Goal: Entertainment & Leisure: Consume media (video, audio)

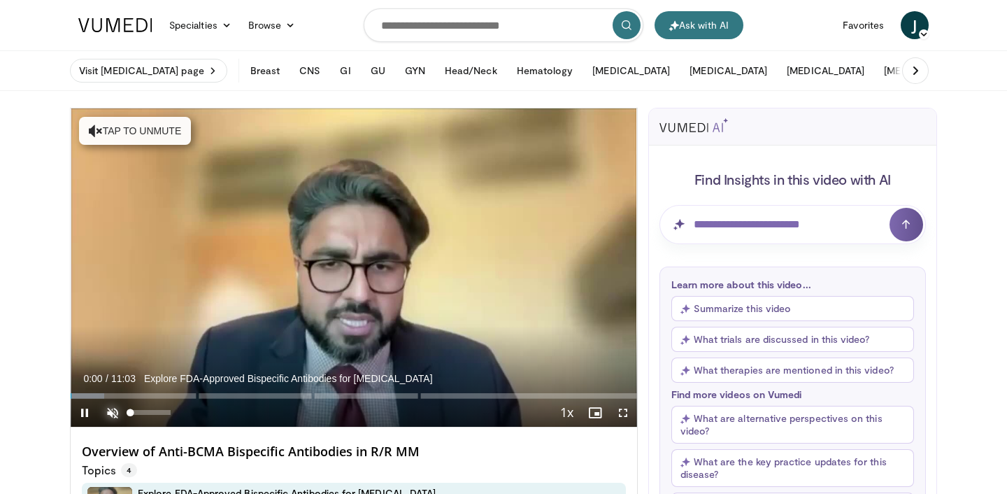
click at [109, 408] on span "Video Player" at bounding box center [113, 413] width 28 height 28
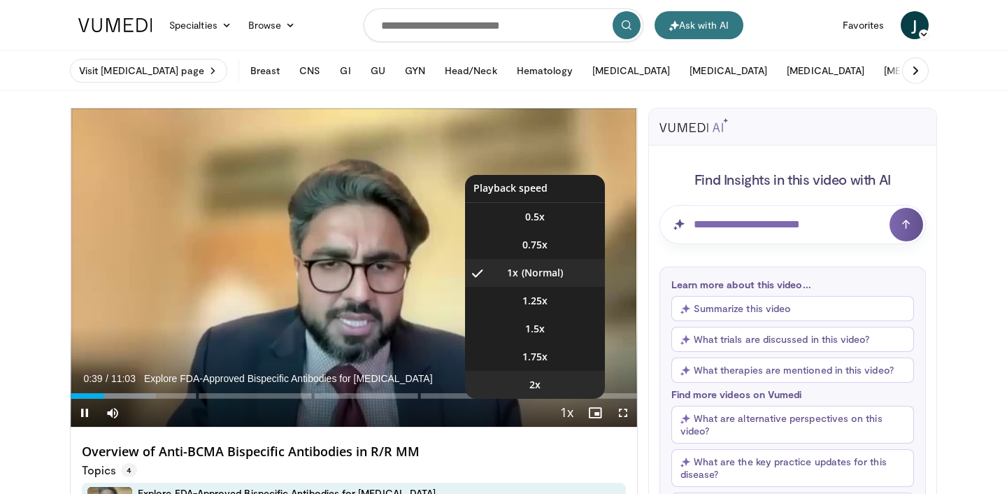
click at [545, 389] on li "2x" at bounding box center [535, 385] width 140 height 28
click at [547, 330] on li "1.5x" at bounding box center [535, 329] width 140 height 28
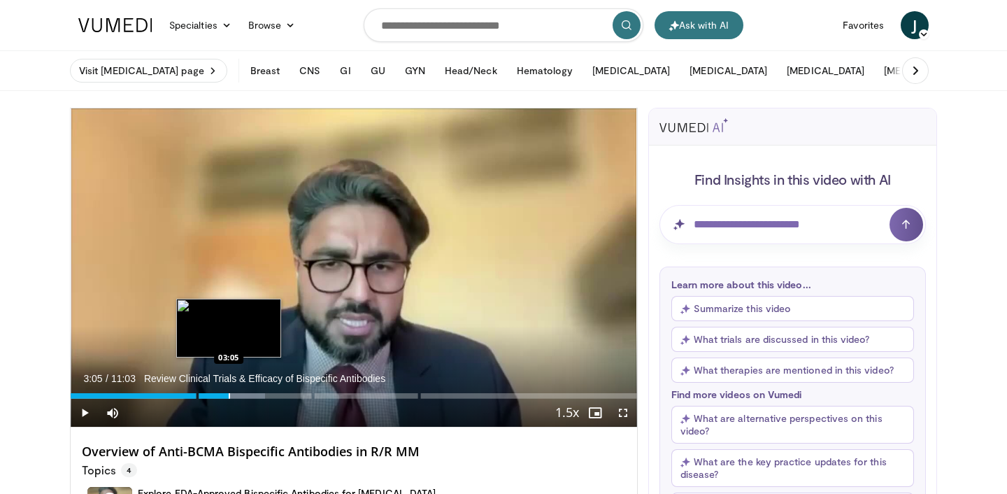
click at [229, 394] on div "Progress Bar" at bounding box center [229, 396] width 1 height 6
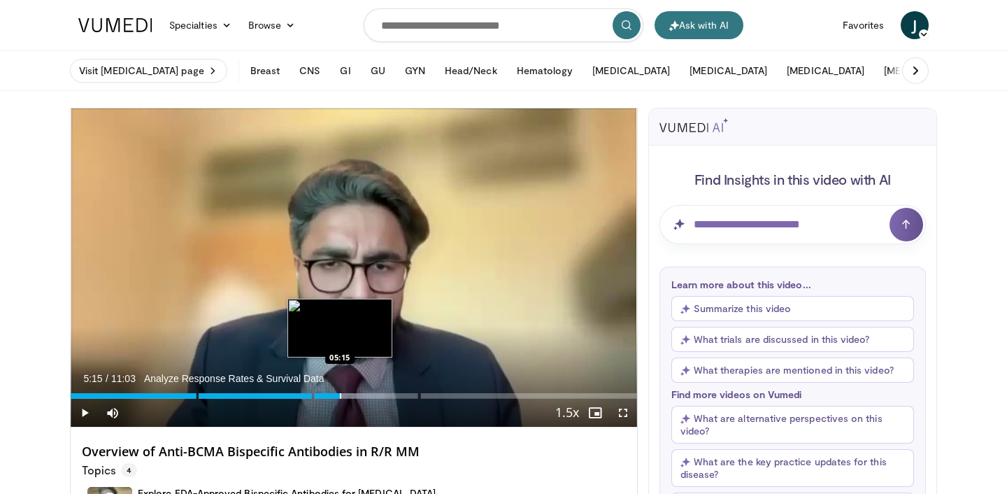
click at [340, 397] on div "Progress Bar" at bounding box center [340, 396] width 1 height 6
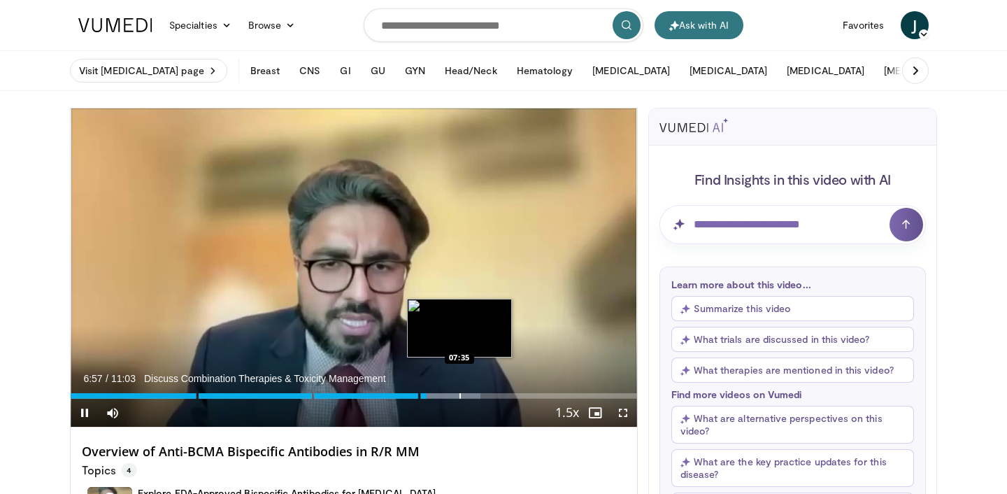
click at [459, 394] on div "Progress Bar" at bounding box center [459, 396] width 1 height 6
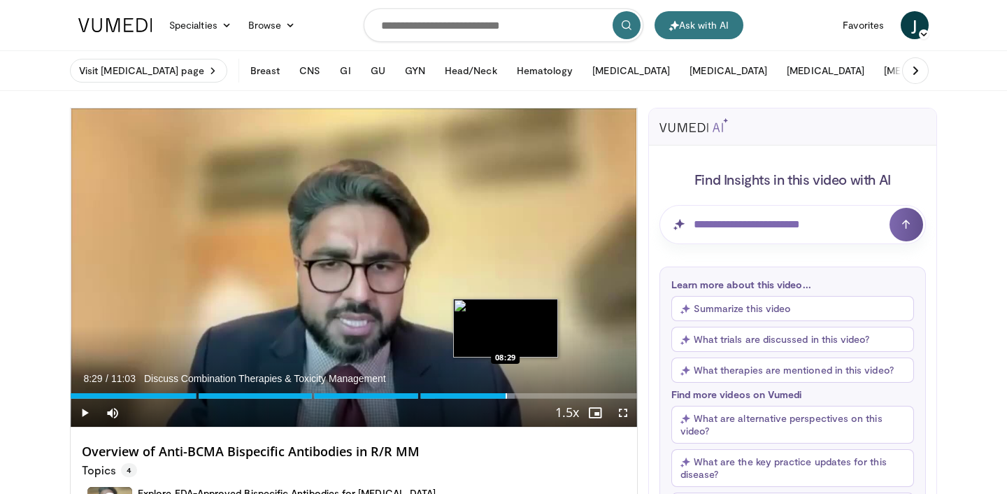
click at [505, 391] on div "Loaded : 78.38% 08:29 08:29" at bounding box center [354, 391] width 566 height 13
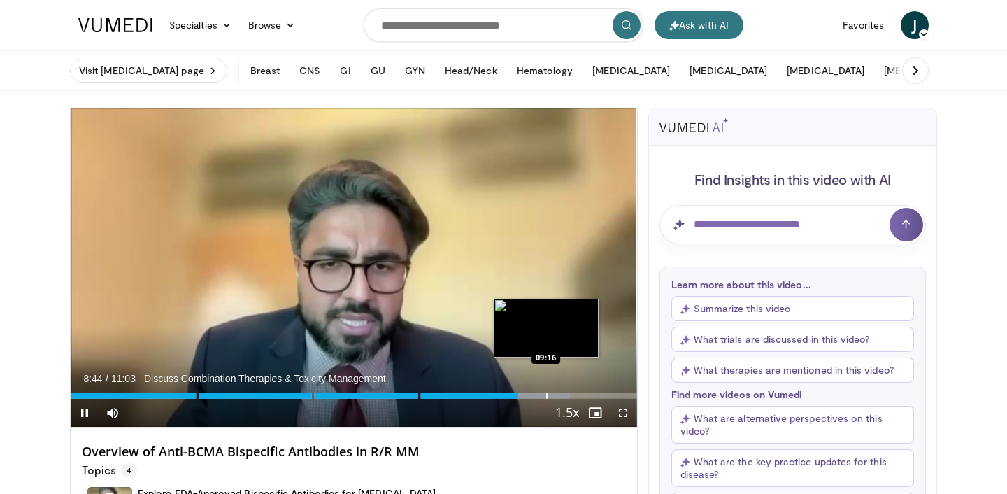
click at [546, 394] on div "Progress Bar" at bounding box center [546, 396] width 1 height 6
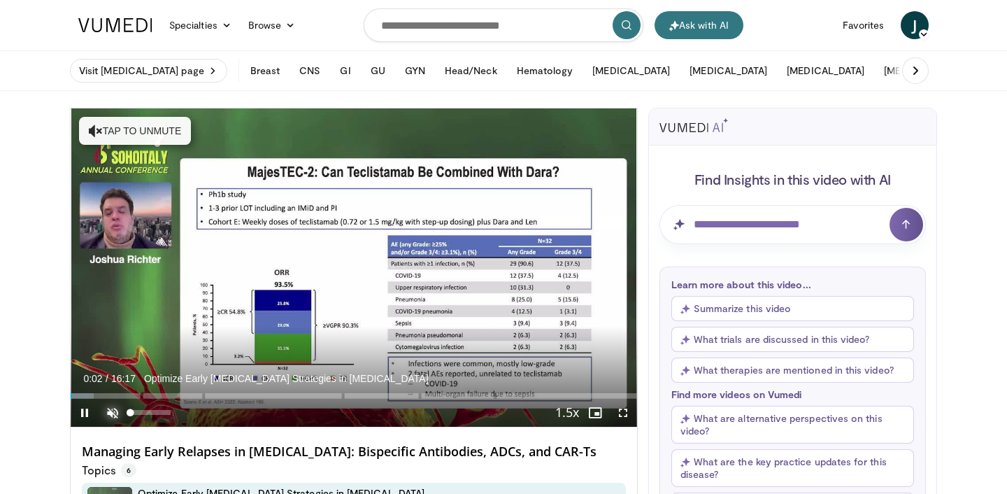
click at [110, 412] on span "Video Player" at bounding box center [113, 413] width 28 height 28
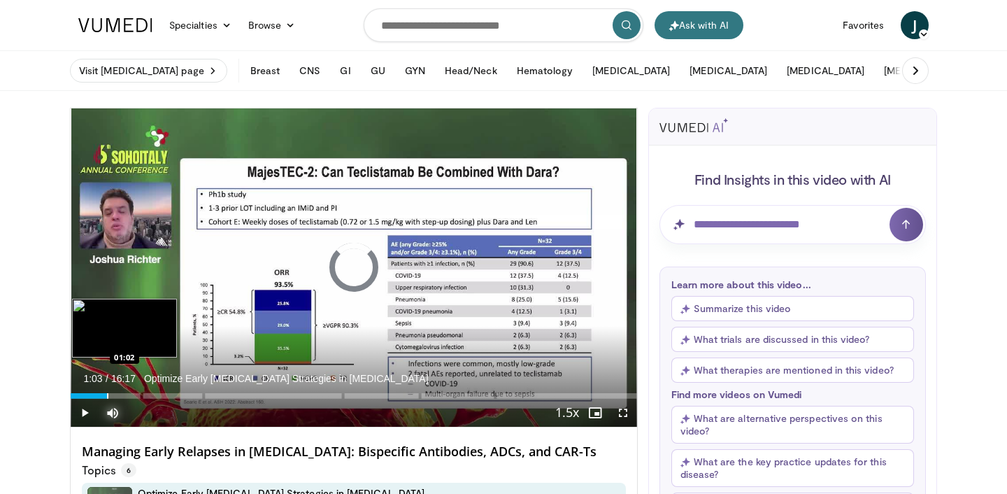
click at [107, 391] on div "Loaded : 0.00% 01:03 01:02" at bounding box center [354, 391] width 566 height 13
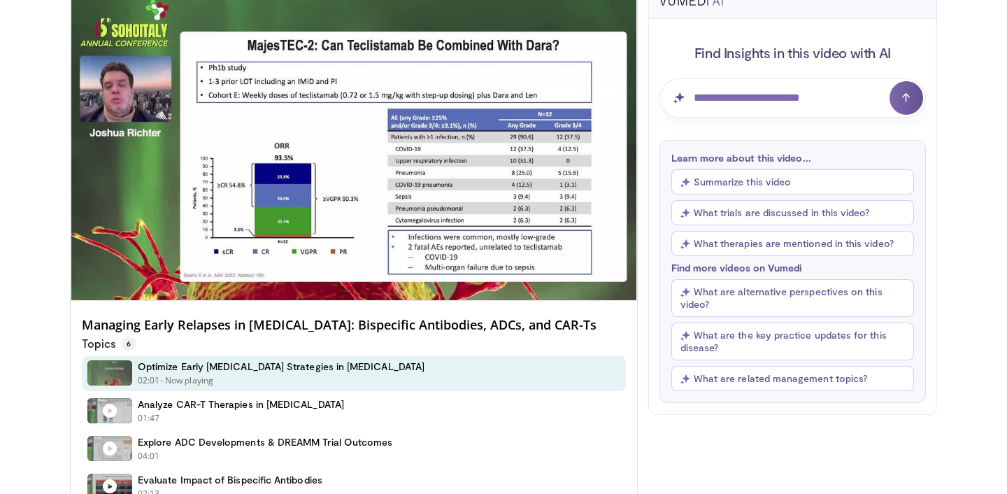
scroll to position [106, 0]
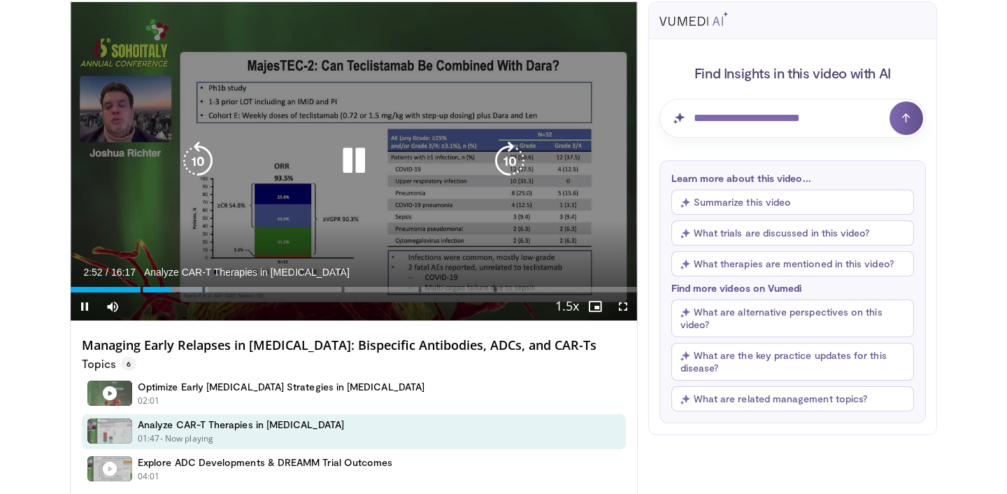
click at [132, 211] on div "10 seconds Tap to unmute" at bounding box center [354, 161] width 566 height 318
click at [334, 157] on icon "Video Player" at bounding box center [353, 160] width 39 height 39
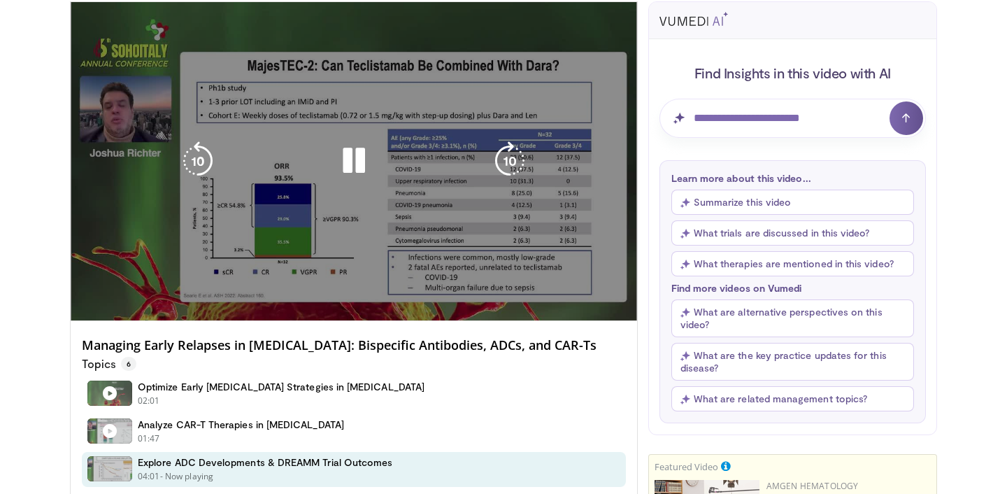
click at [217, 160] on div "Video Player" at bounding box center [354, 161] width 340 height 28
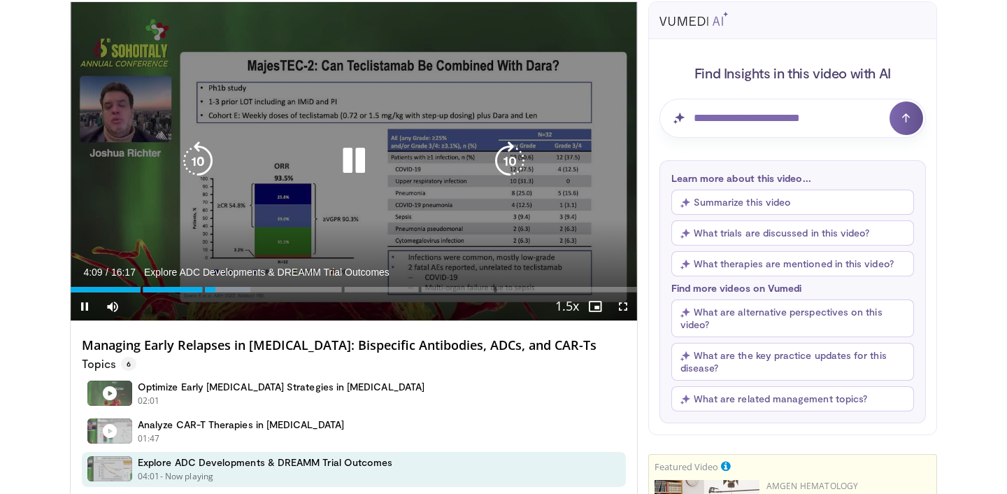
click at [354, 163] on icon "Video Player" at bounding box center [353, 160] width 39 height 39
click at [345, 154] on icon "Video Player" at bounding box center [353, 160] width 39 height 39
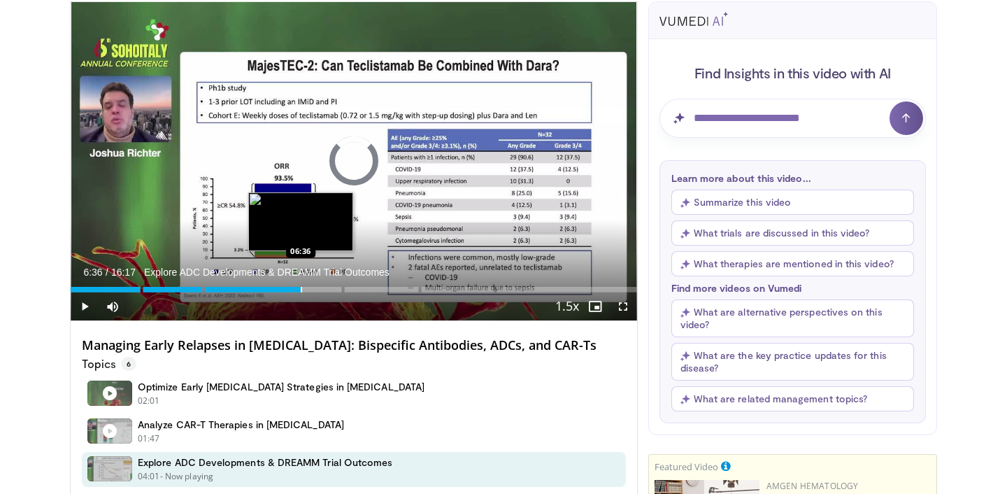
click at [301, 285] on div "Loaded : 0.00% 06:36 06:36" at bounding box center [354, 285] width 566 height 13
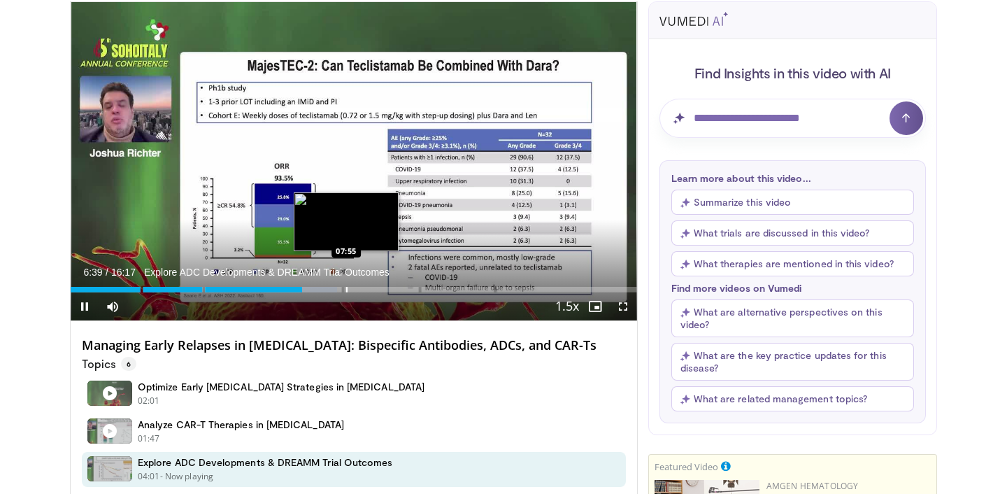
click at [348, 285] on div "Loaded : 47.08% 06:39 07:55" at bounding box center [354, 285] width 566 height 13
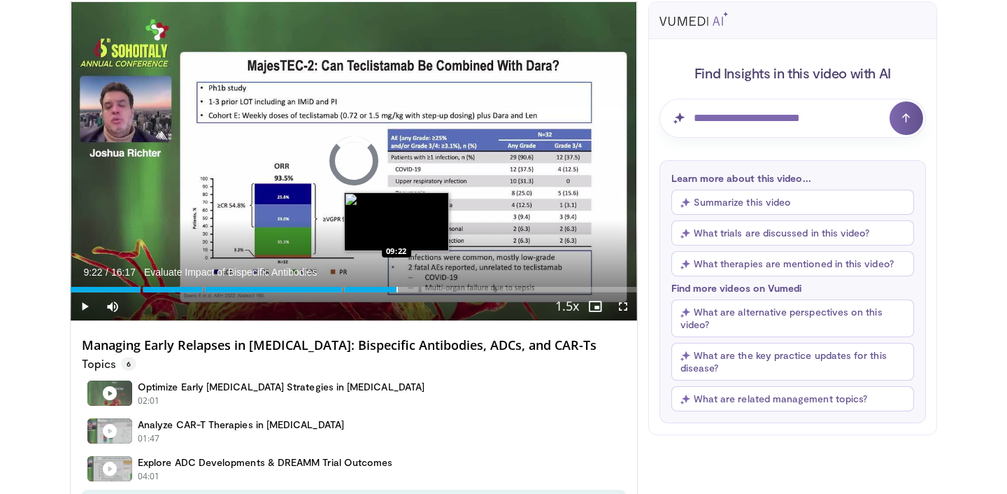
click at [396, 283] on div "Loaded : 55.84% 09:20 09:22" at bounding box center [354, 285] width 566 height 13
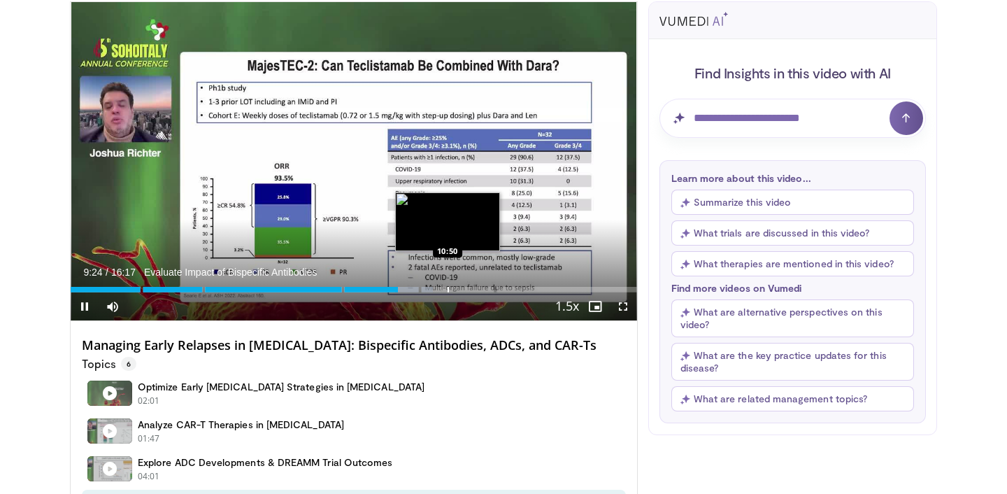
click at [448, 284] on div "Loaded : 63.96% 09:24 10:50" at bounding box center [354, 285] width 566 height 13
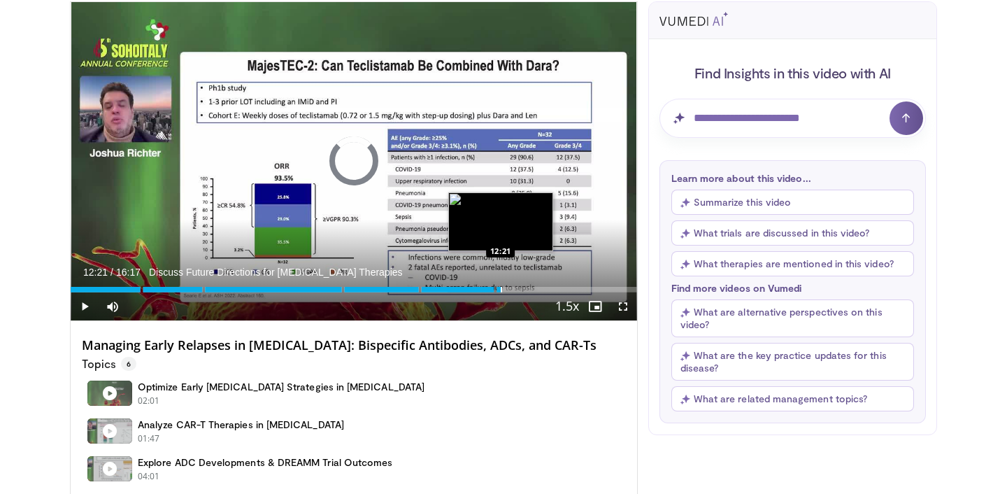
click at [501, 285] on div "Loaded : 74.11% 12:21 12:21" at bounding box center [354, 285] width 566 height 13
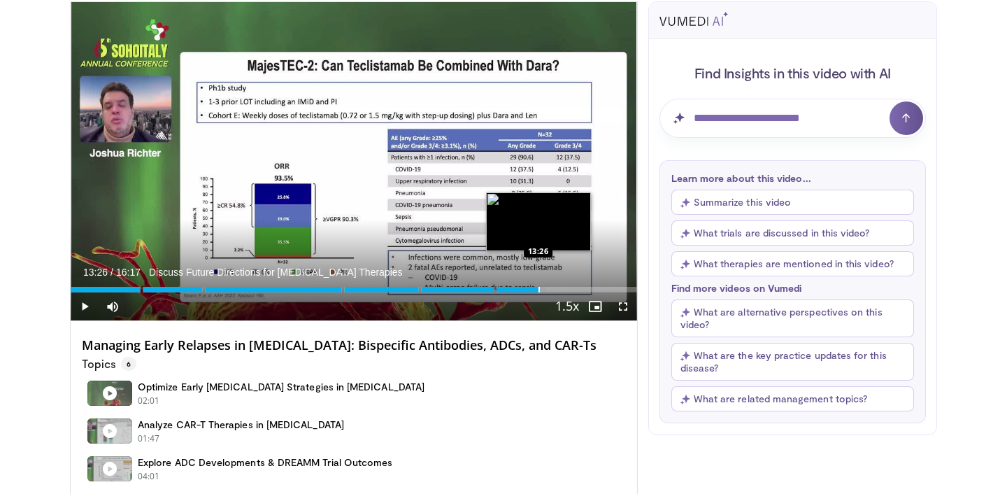
click at [538, 284] on div "Loaded : 83.93% 13:26 13:26" at bounding box center [354, 285] width 566 height 13
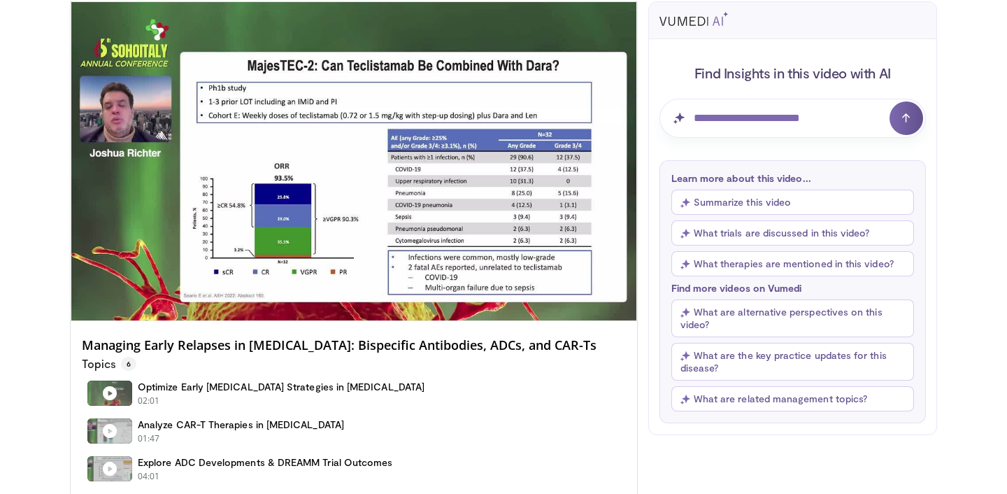
click at [563, 307] on div "Loaded : 85.98% 13:27 13:26" at bounding box center [354, 313] width 566 height 13
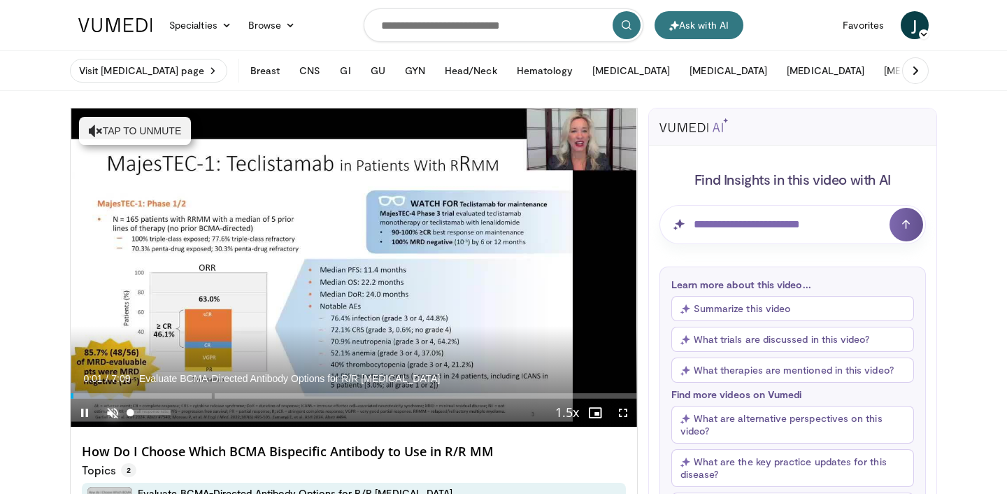
click at [117, 421] on span "Video Player" at bounding box center [113, 413] width 28 height 28
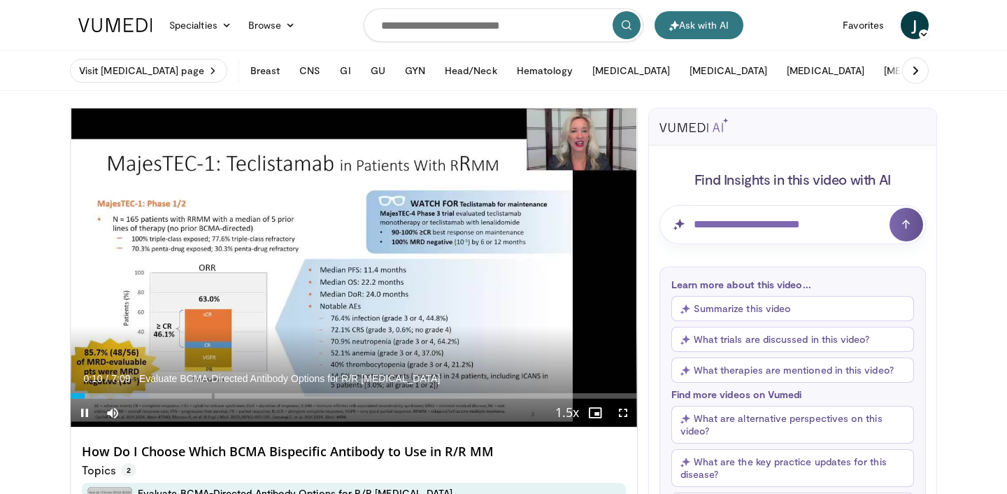
click at [138, 399] on div "Current Time 0:10 / Duration 7:09 Evaluate BCMA-Directed Antibody Options for R…" at bounding box center [354, 413] width 566 height 28
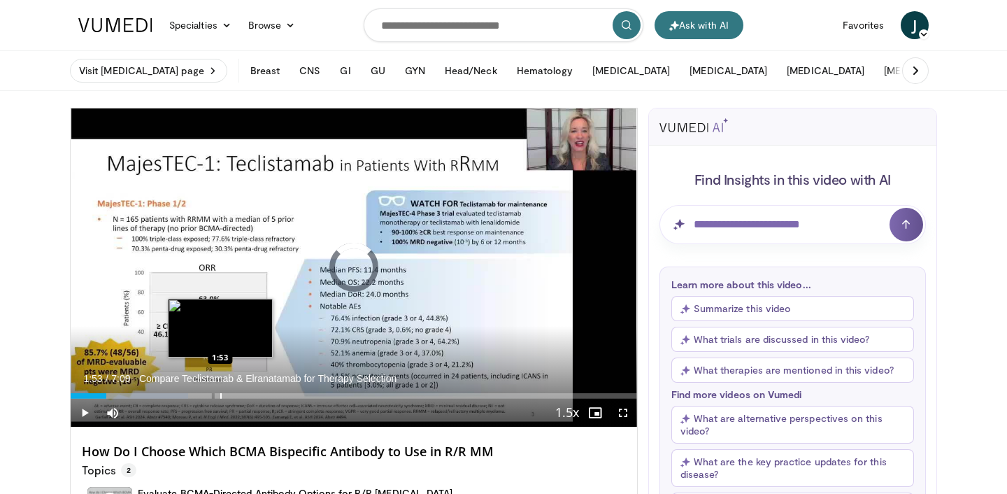
click at [220, 394] on div "Progress Bar" at bounding box center [220, 396] width 1 height 6
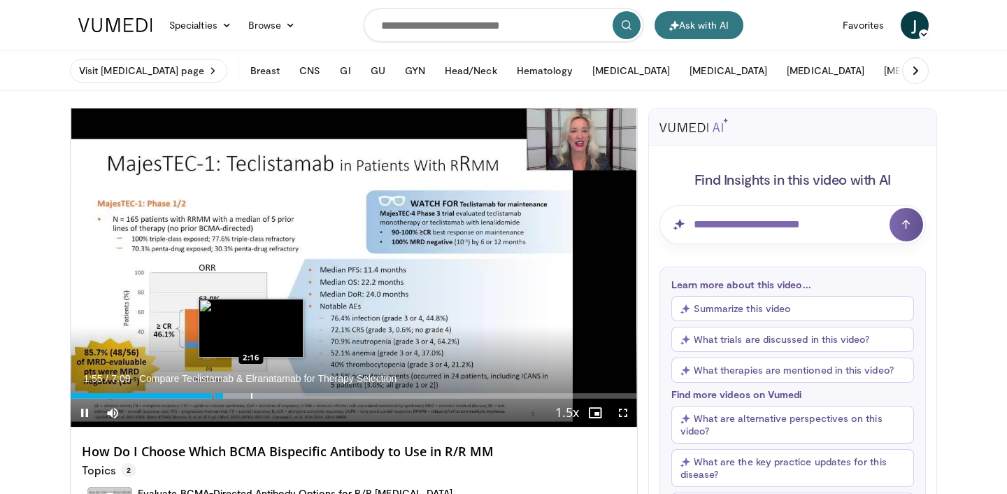
click at [252, 394] on div "Progress Bar" at bounding box center [251, 396] width 1 height 6
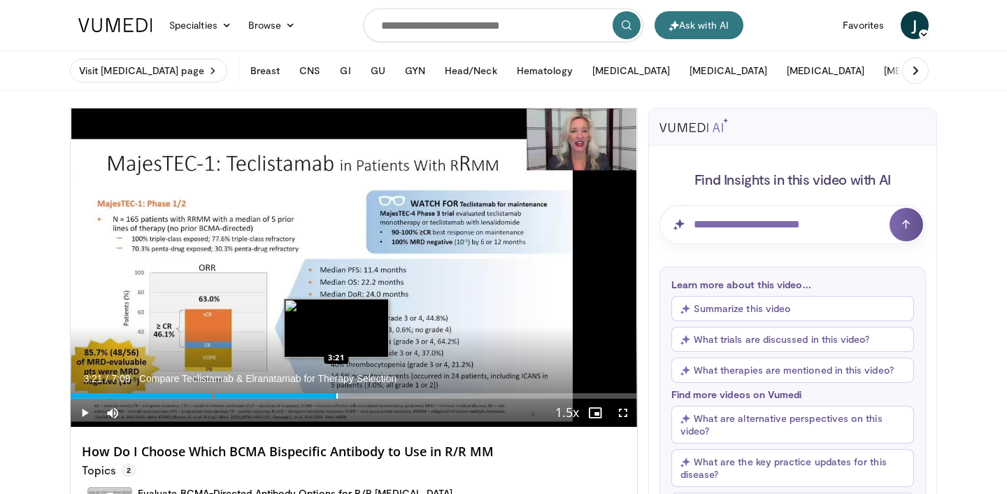
click at [336, 390] on div "Loaded : 48.92% 3:21 3:21" at bounding box center [354, 391] width 566 height 13
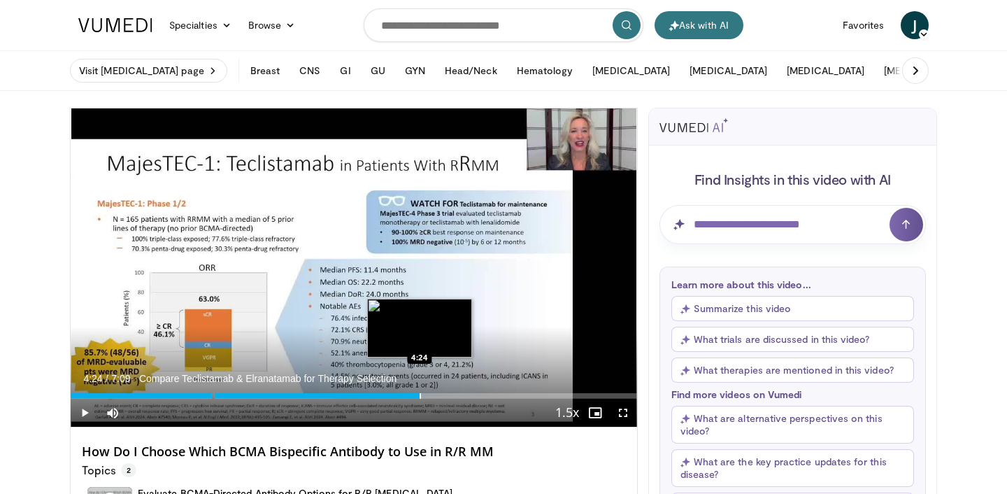
click at [420, 387] on div "Loaded : 62.90% 4:24 4:24" at bounding box center [354, 391] width 566 height 13
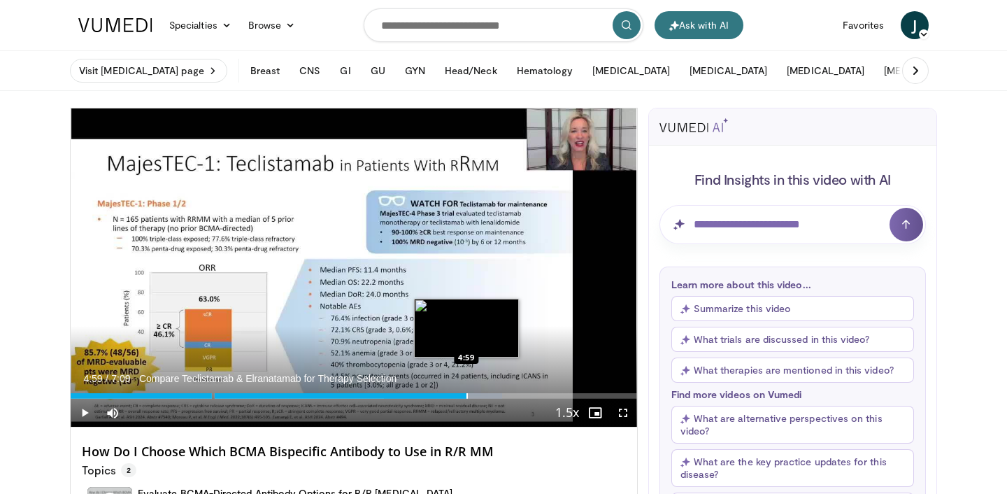
click at [466, 388] on div "Loaded : 76.25% 4:59 4:59" at bounding box center [354, 391] width 566 height 13
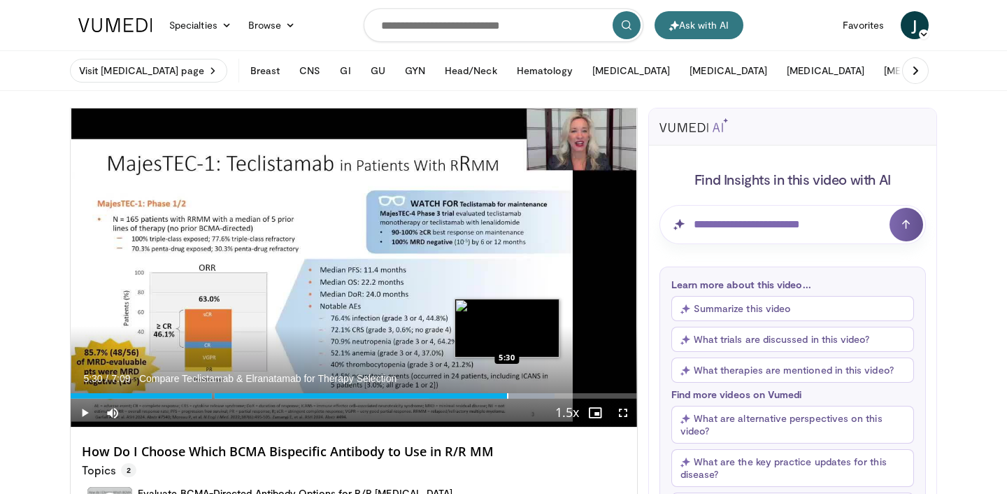
click at [507, 396] on div "Progress Bar" at bounding box center [507, 396] width 1 height 6
click at [538, 393] on div "Progress Bar" at bounding box center [538, 396] width 1 height 6
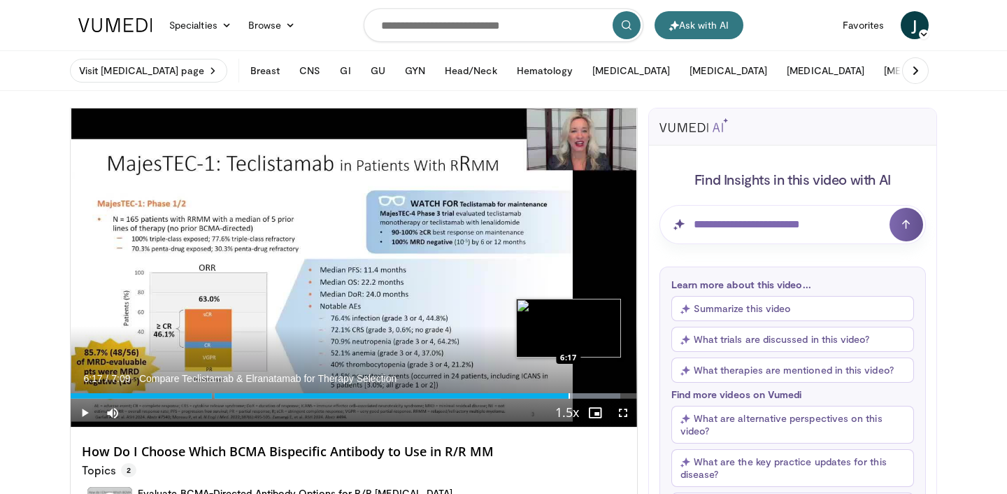
click at [569, 392] on div "Loaded : 97.05% 6:17 6:17" at bounding box center [354, 391] width 566 height 13
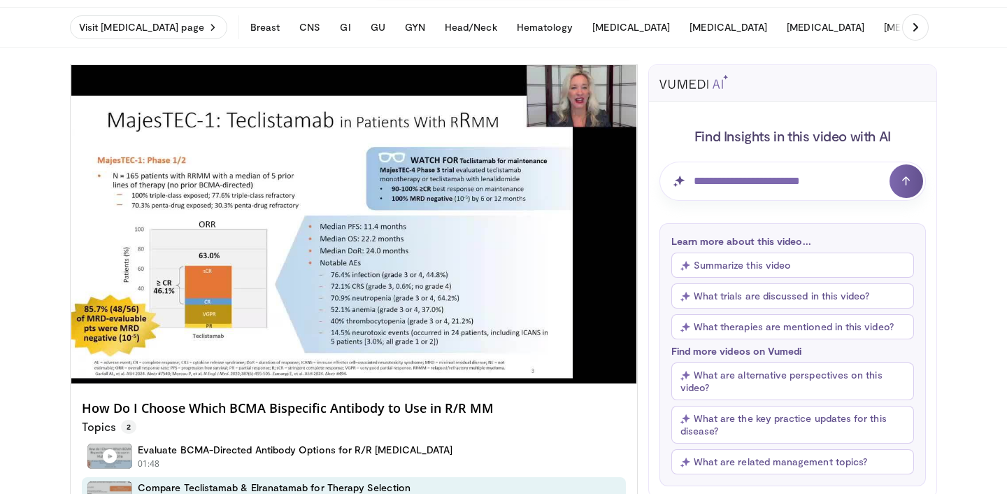
scroll to position [41, 0]
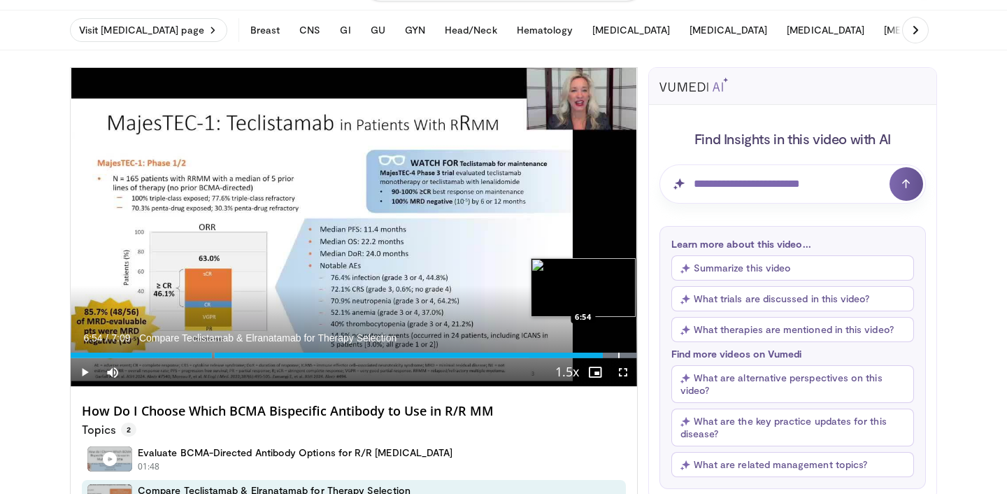
click at [618, 355] on div "Progress Bar" at bounding box center [618, 355] width 1 height 6
